Goal: Check status

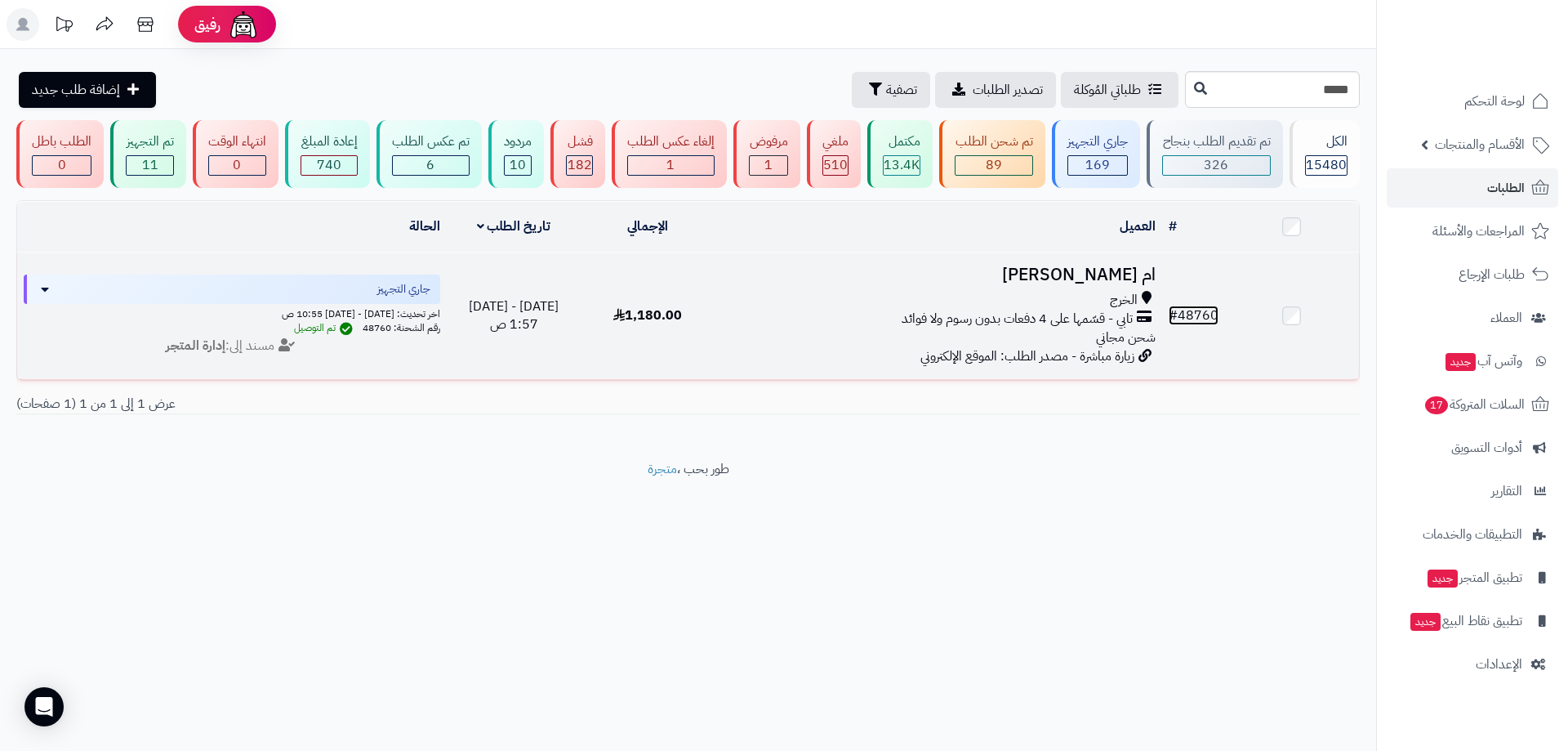
click at [1197, 317] on link "# 48760" at bounding box center [1193, 316] width 50 height 20
